Goal: Task Accomplishment & Management: Manage account settings

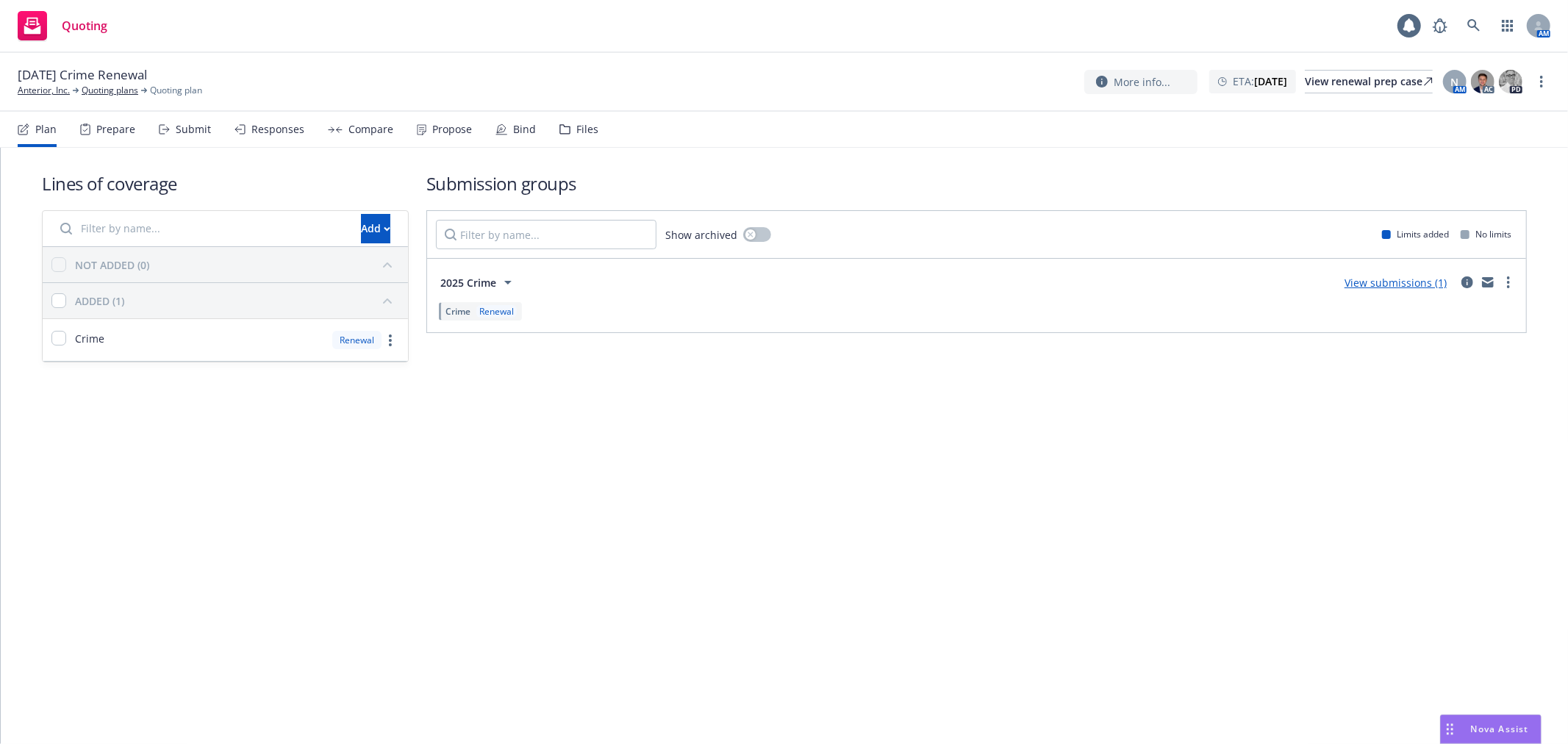
click at [973, 390] on div "Lines of coverage Add NOT ADDED (0) ADDED (1) Crime Renewal Submission groups S…" at bounding box center [784, 446] width 1567 height 596
click at [578, 123] on div "Files" at bounding box center [587, 129] width 22 height 12
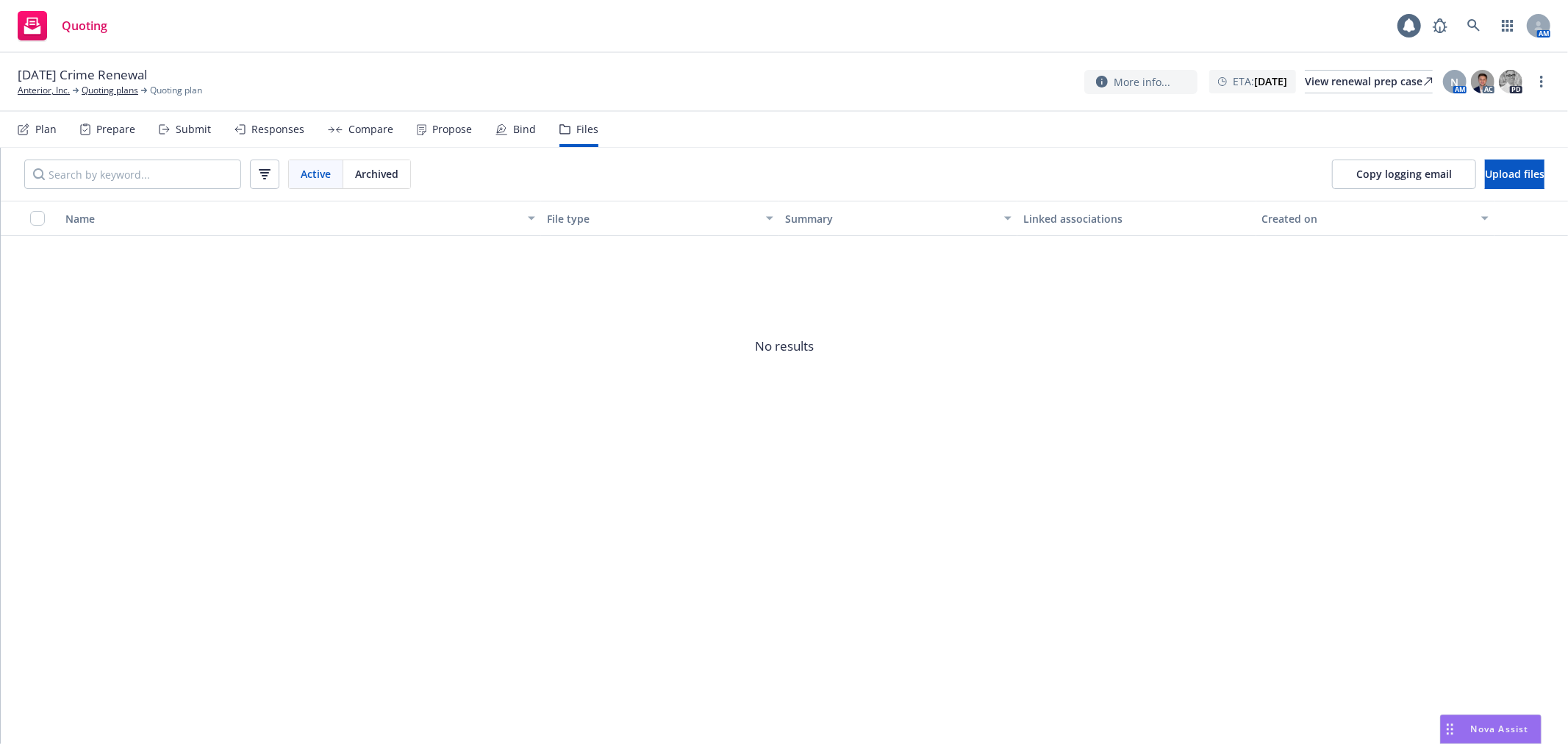
click at [31, 123] on div "Plan" at bounding box center [37, 129] width 39 height 35
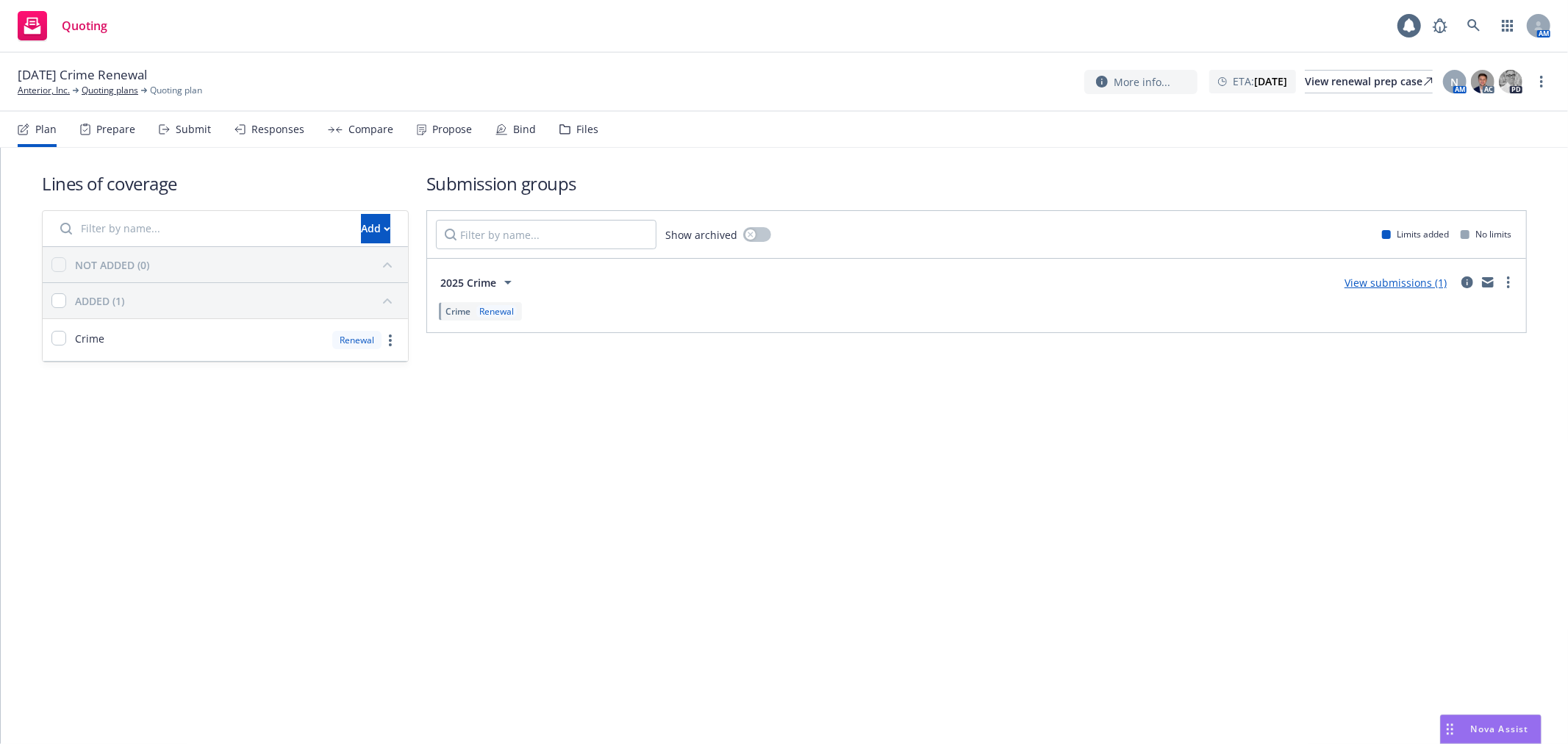
click at [1467, 83] on div "N AM AC PD" at bounding box center [1483, 81] width 82 height 26
click at [1457, 90] on div "N" at bounding box center [1454, 81] width 23 height 23
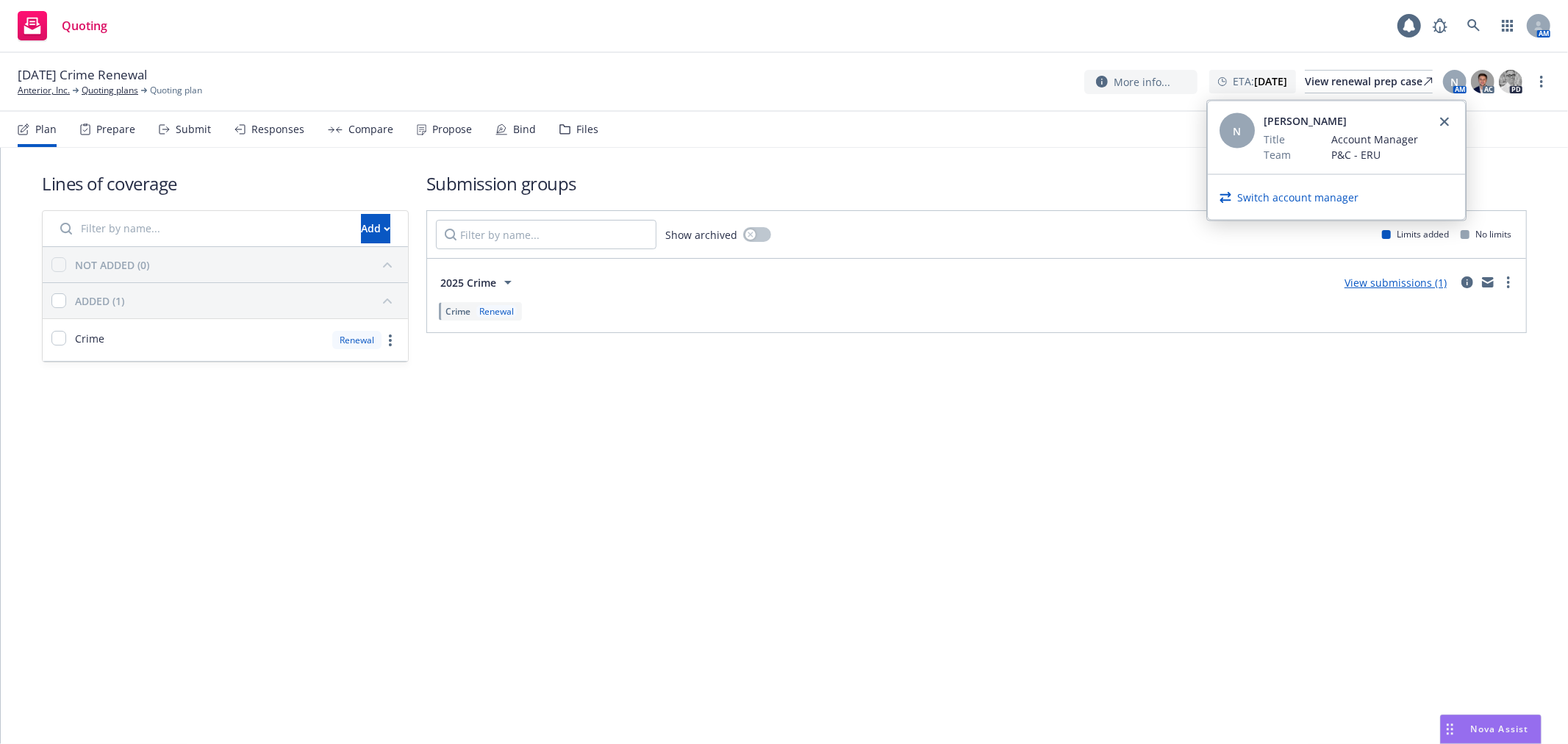
click at [1338, 197] on link "Switch account manager" at bounding box center [1298, 197] width 121 height 16
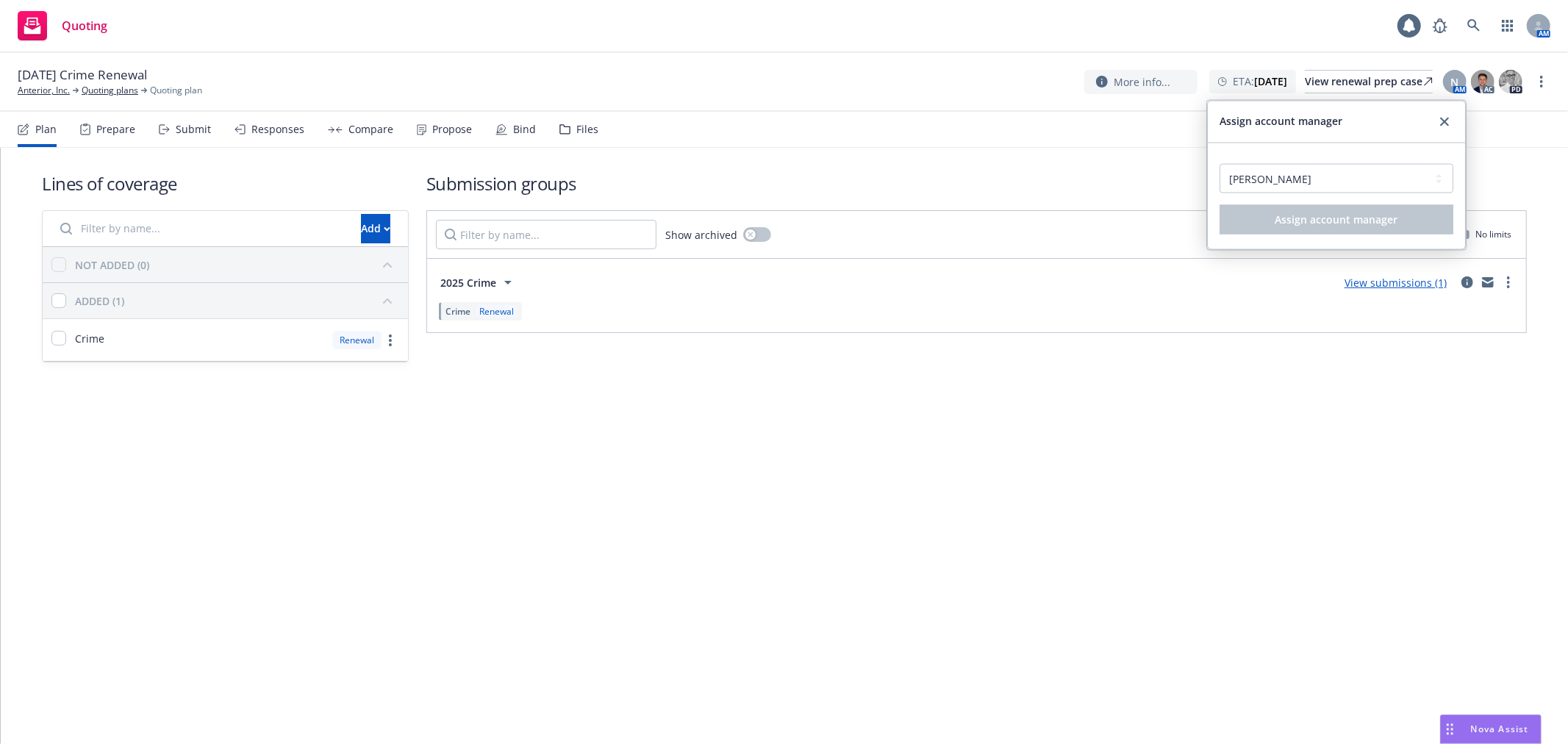
click at [1220, 194] on div "Select an account manager... [PERSON_NAME] [PERSON_NAME] [PERSON_NAME] [PERSON_…" at bounding box center [1336, 181] width 234 height 47
drag, startPoint x: 1266, startPoint y: 165, endPoint x: 1285, endPoint y: 193, distance: 33.8
click at [1266, 165] on select "Select an account manager... [PERSON_NAME] [PERSON_NAME] [PERSON_NAME] [PERSON_…" at bounding box center [1336, 178] width 234 height 29
select select "12c80024-0413-467a-8d2f-97ea07df2c8f"
click at [1220, 164] on select "Select an account manager... [PERSON_NAME] [PERSON_NAME] [PERSON_NAME] [PERSON_…" at bounding box center [1336, 178] width 234 height 29
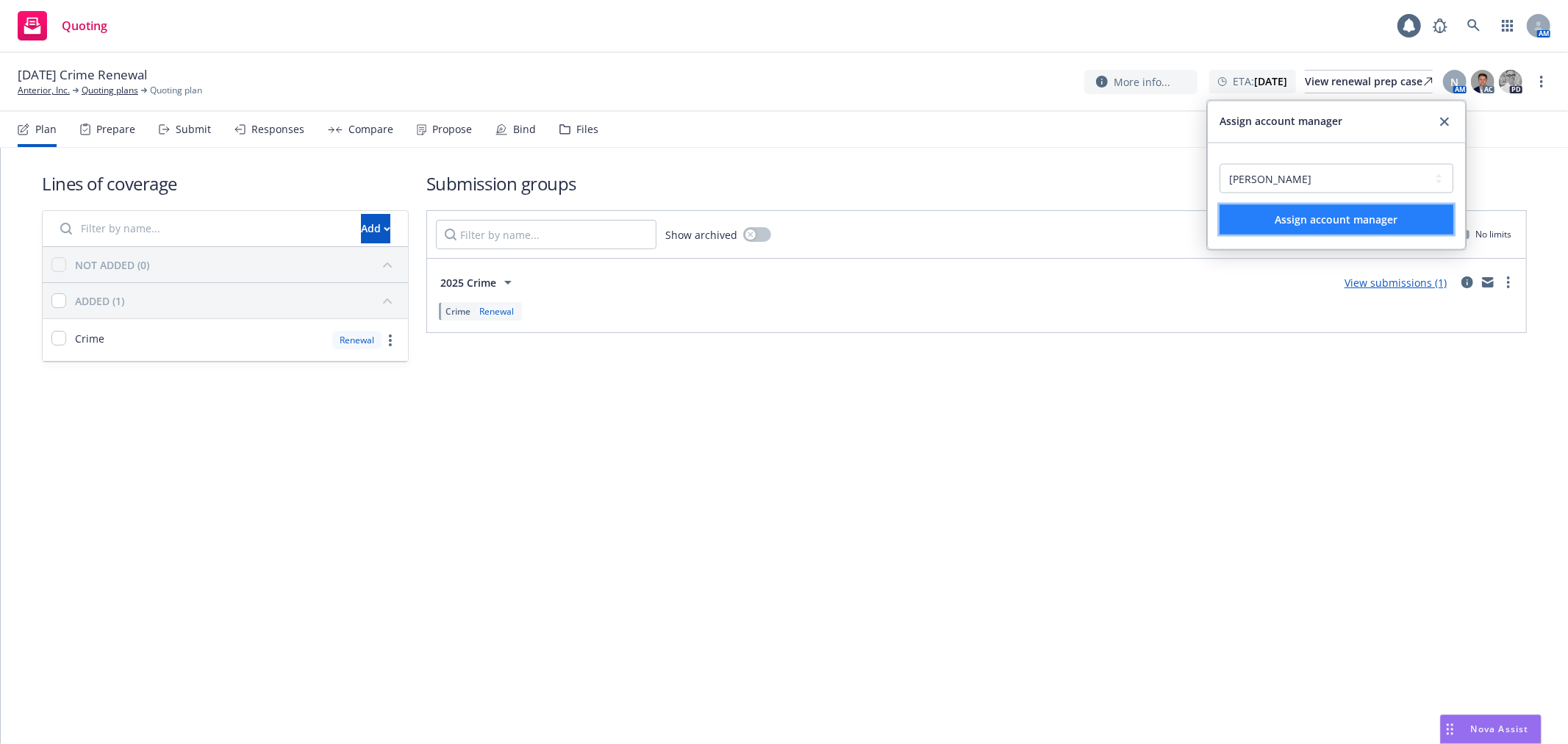
click at [1332, 223] on span "Assign account manager" at bounding box center [1337, 219] width 123 height 14
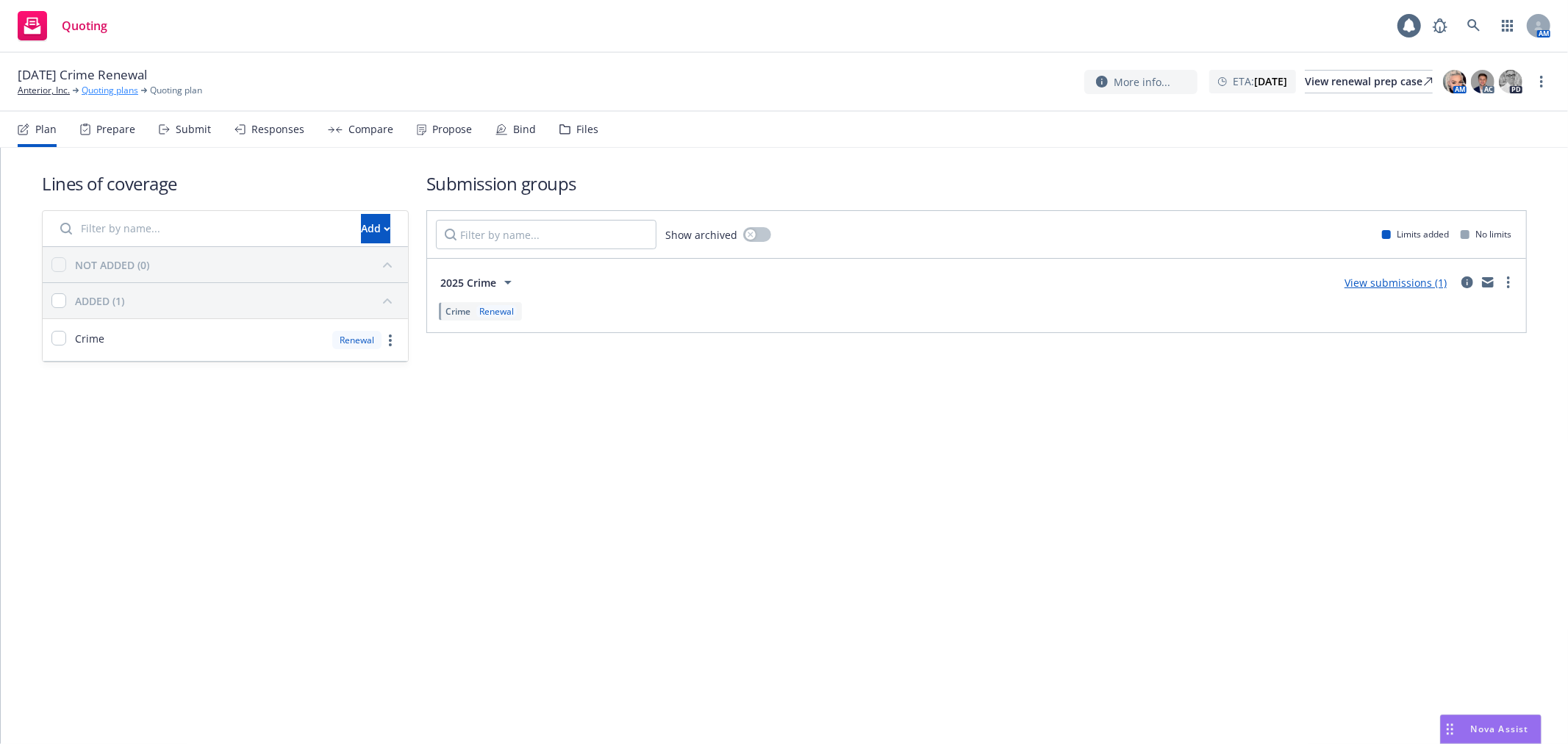
click at [96, 84] on link "Quoting plans" at bounding box center [110, 90] width 57 height 13
